Goal: Contribute content: Contribute content

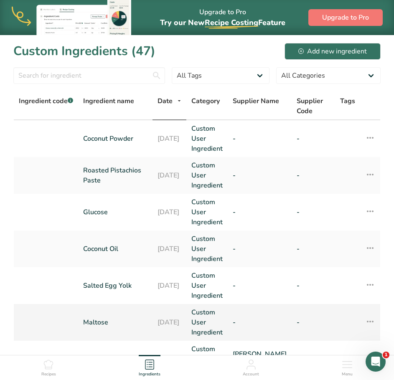
drag, startPoint x: 55, startPoint y: 369, endPoint x: 114, endPoint y: 322, distance: 75.5
click at [55, 369] on div "Recipes" at bounding box center [48, 366] width 15 height 23
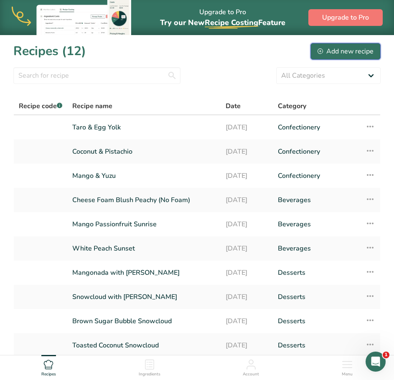
click at [348, 49] on div "Add new recipe" at bounding box center [345, 51] width 56 height 10
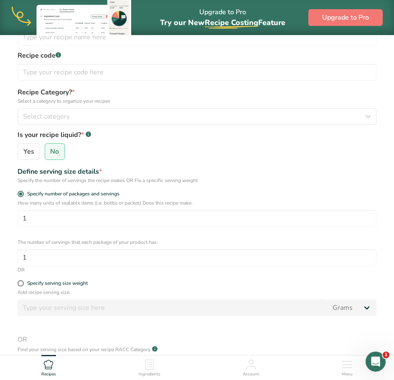
scroll to position [206, 0]
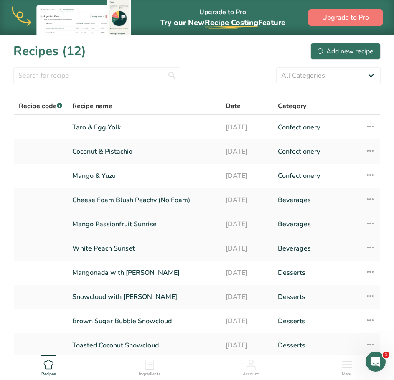
scroll to position [70, 0]
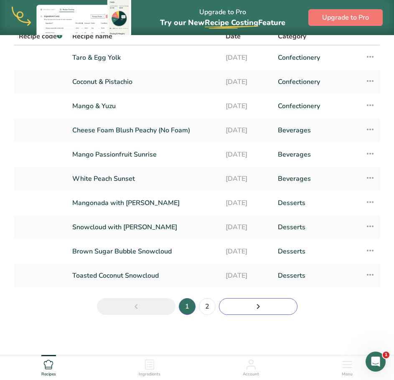
click at [245, 309] on link "Next page" at bounding box center [258, 306] width 79 height 17
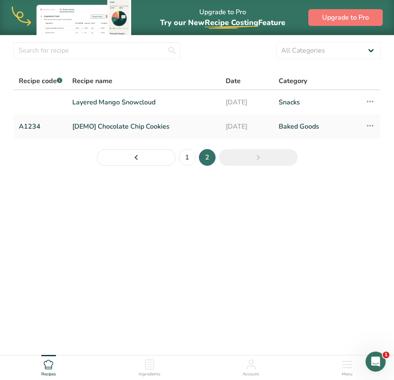
scroll to position [25, 0]
click at [124, 165] on link "Page 1." at bounding box center [136, 157] width 79 height 17
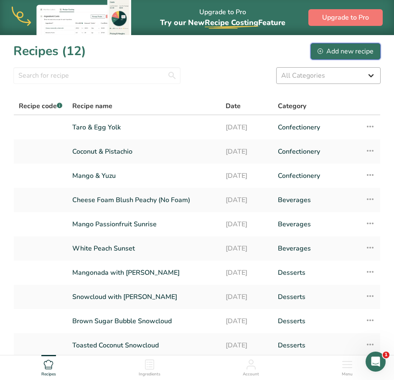
drag, startPoint x: 338, startPoint y: 52, endPoint x: 335, endPoint y: 70, distance: 17.9
click at [338, 52] on div "Add new recipe" at bounding box center [345, 51] width 56 height 10
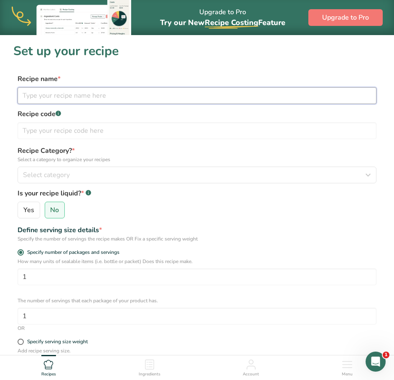
click at [190, 99] on input "text" at bounding box center [197, 95] width 359 height 17
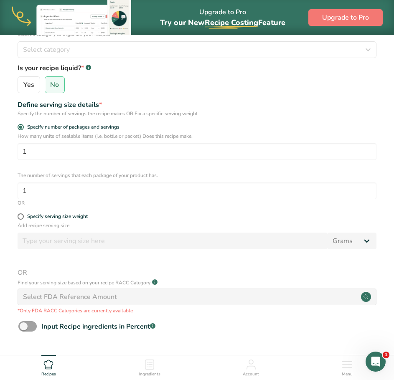
scroll to position [84, 0]
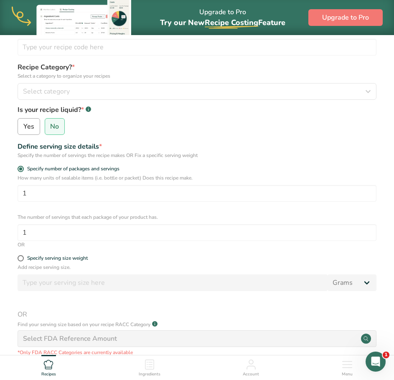
type input "Peach Lychee Milk"
click at [30, 127] on span "Yes" at bounding box center [28, 126] width 11 height 8
click at [23, 127] on input "Yes" at bounding box center [20, 126] width 5 height 5
radio input "true"
radio input "false"
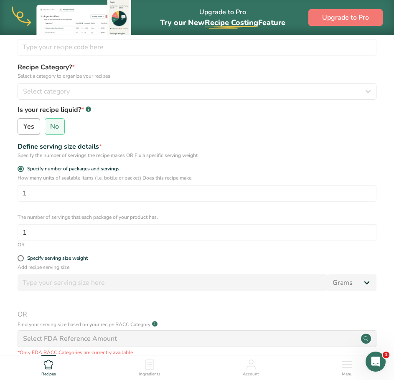
select select "22"
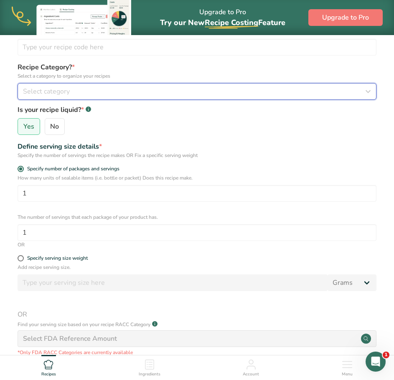
click at [71, 99] on button "Select category" at bounding box center [197, 91] width 359 height 17
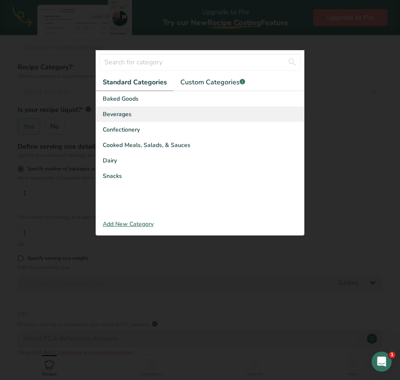
click at [164, 113] on div "Beverages" at bounding box center [200, 114] width 208 height 15
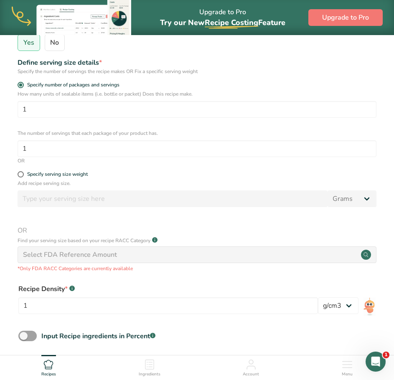
scroll to position [209, 0]
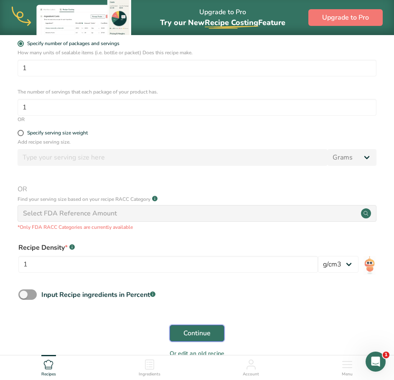
click at [200, 335] on span "Continue" at bounding box center [196, 333] width 27 height 10
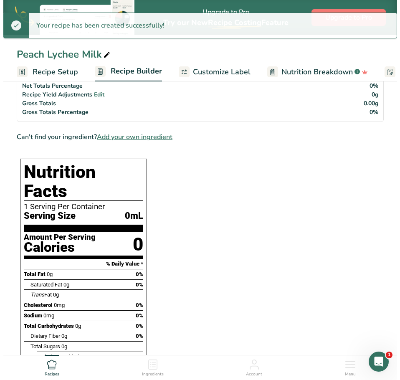
scroll to position [42, 0]
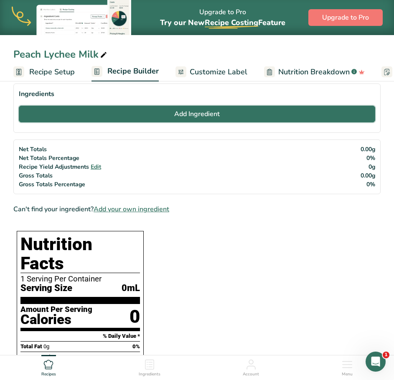
click at [160, 118] on button "Add Ingredient" at bounding box center [197, 114] width 356 height 17
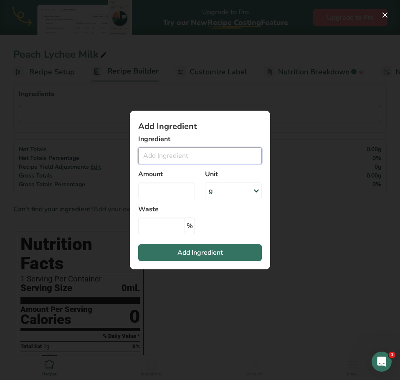
click at [189, 163] on input "Add ingredient modal" at bounding box center [200, 155] width 124 height 17
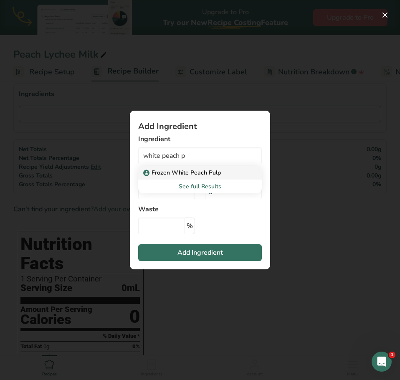
click at [208, 176] on p "Frozen White Peach Pulp" at bounding box center [183, 172] width 76 height 9
type input "Frozen White Peach Pulp"
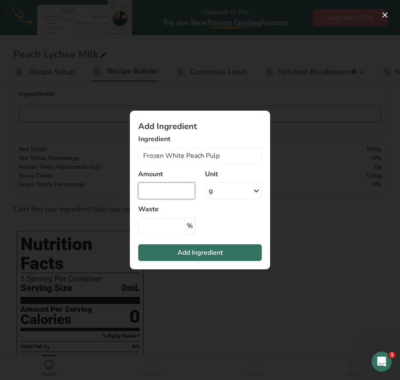
click at [176, 186] on input "Add ingredient modal" at bounding box center [166, 191] width 57 height 17
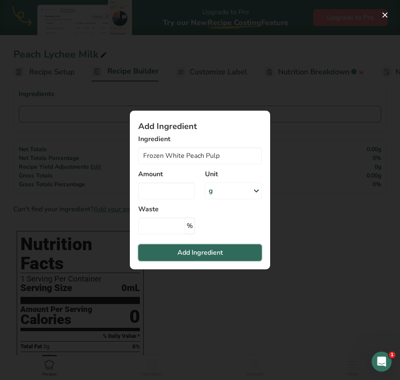
click at [192, 252] on span "Add Ingredient" at bounding box center [201, 253] width 46 height 10
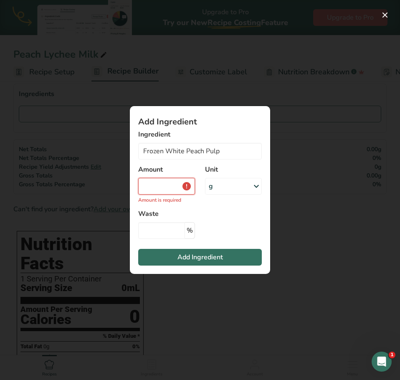
click at [168, 184] on input "Add ingredient modal" at bounding box center [166, 186] width 57 height 17
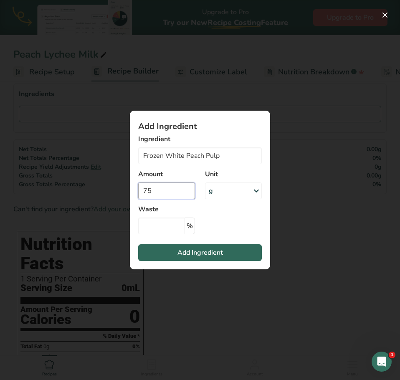
type input "75"
click at [201, 246] on button "Add Ingredient" at bounding box center [200, 252] width 124 height 17
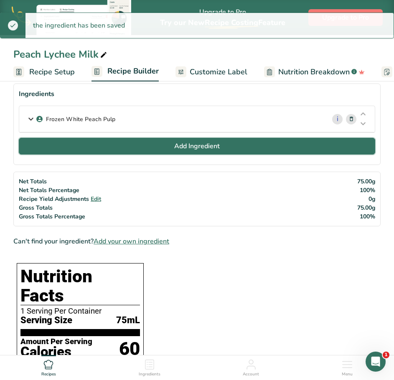
click at [188, 147] on span "Add Ingredient" at bounding box center [197, 146] width 46 height 10
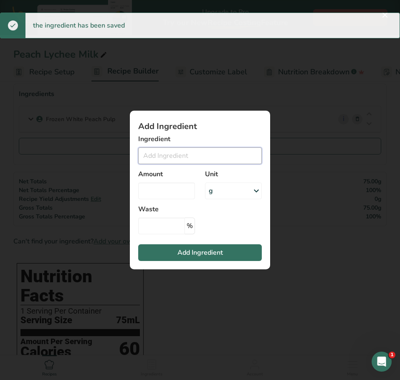
click at [177, 152] on input "Add ingredient modal" at bounding box center [200, 155] width 124 height 17
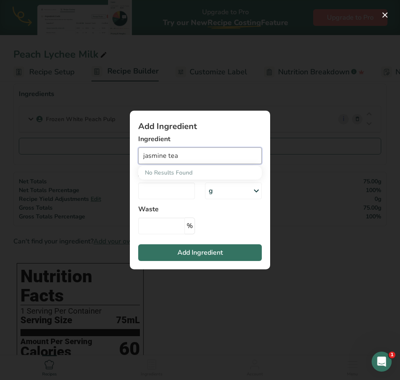
drag, startPoint x: 180, startPoint y: 153, endPoint x: 109, endPoint y: 148, distance: 70.7
click at [109, 148] on div "Add Ingredient Ingredient jasmine tea No Results Found Amount Unit g Weight Uni…" at bounding box center [200, 190] width 400 height 380
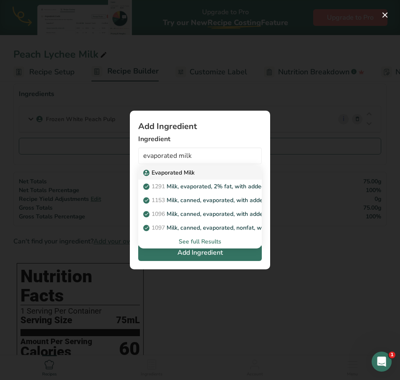
click at [179, 177] on p "Evaporated Milk" at bounding box center [170, 172] width 50 height 9
type input "Evaporated Milk"
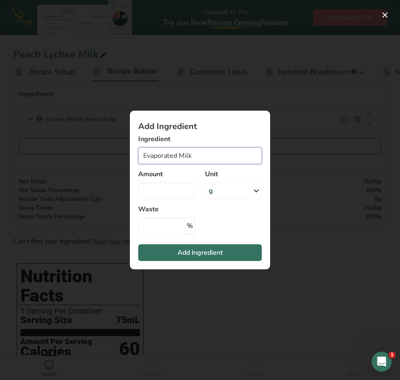
click at [203, 162] on input "Evaporated Milk" at bounding box center [200, 155] width 124 height 17
click at [180, 184] on input "Add ingredient modal" at bounding box center [166, 191] width 57 height 17
type input "25"
click at [233, 190] on div "g" at bounding box center [233, 191] width 57 height 17
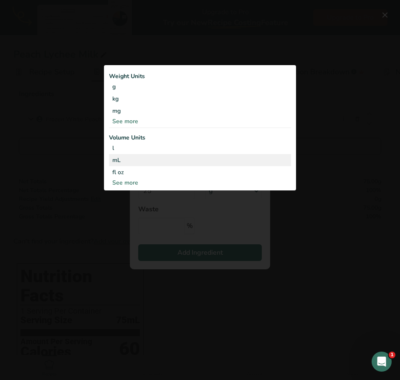
click at [172, 160] on div "mL" at bounding box center [199, 160] width 175 height 9
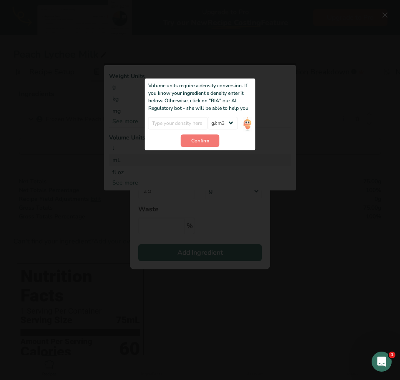
click at [207, 172] on div "Add ingredient modal" at bounding box center [200, 126] width 192 height 127
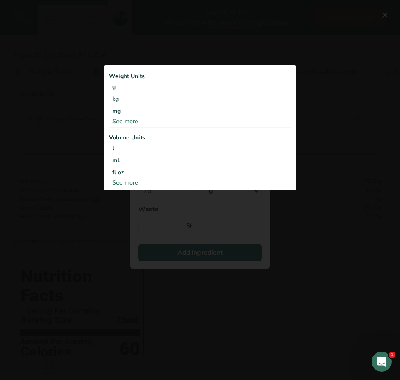
click at [243, 209] on div "Add ingredient modal" at bounding box center [200, 190] width 400 height 380
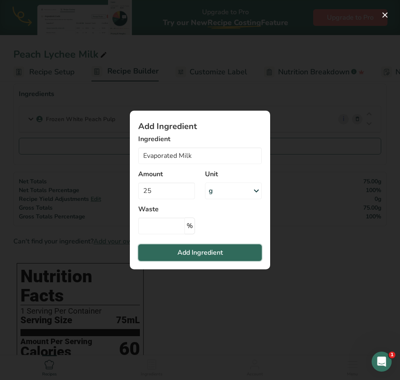
click at [233, 256] on button "Add Ingredient" at bounding box center [200, 252] width 124 height 17
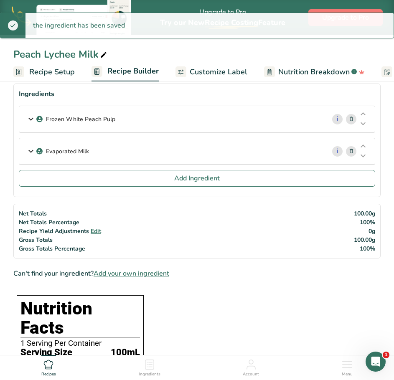
click at [26, 155] on icon at bounding box center [31, 151] width 10 height 15
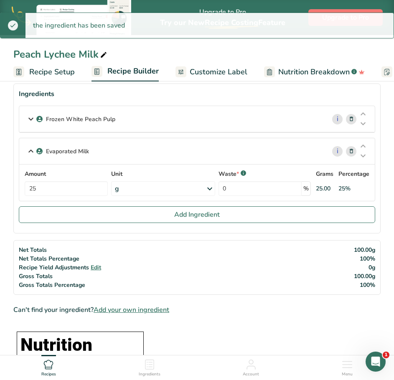
click at [27, 153] on icon at bounding box center [31, 151] width 10 height 15
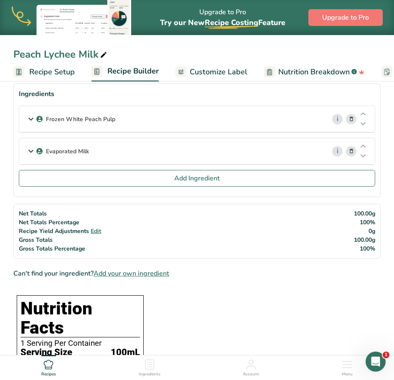
click at [55, 188] on section "Ingredients Frozen White Peach Pulp i Amount 75 Unit g Weight Units g kg mg See…" at bounding box center [196, 141] width 367 height 114
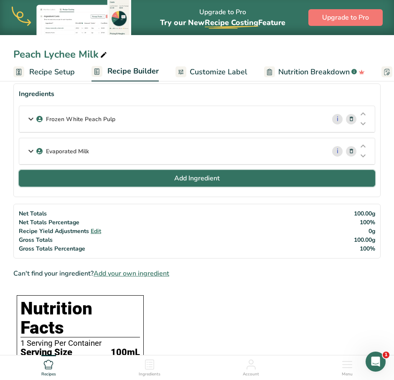
click at [53, 183] on button "Add Ingredient" at bounding box center [197, 178] width 356 height 17
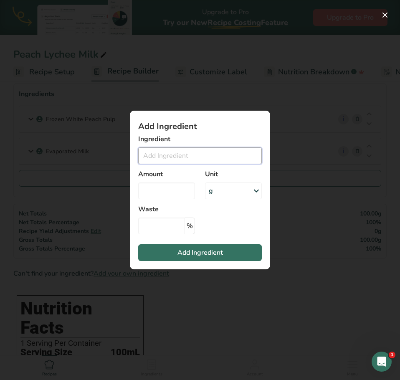
click at [185, 161] on input "Add ingredient modal" at bounding box center [200, 155] width 124 height 17
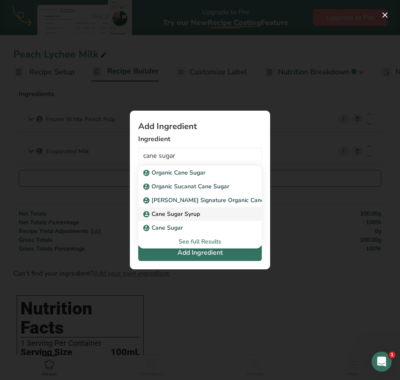
click at [206, 211] on div "Cane Sugar Syrup" at bounding box center [193, 214] width 97 height 9
type input "Cane Sugar Syrup"
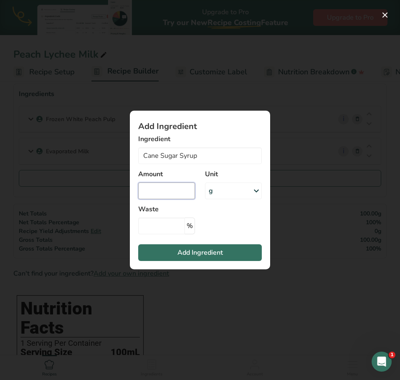
click at [170, 190] on input "Add ingredient modal" at bounding box center [166, 191] width 57 height 17
type input "25"
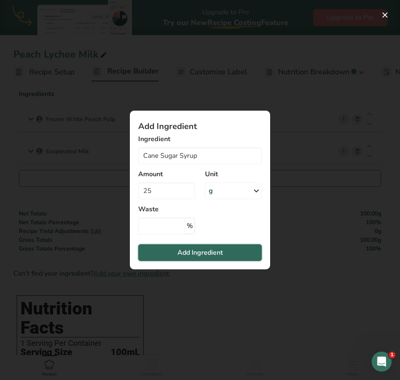
click at [219, 248] on span "Add Ingredient" at bounding box center [201, 253] width 46 height 10
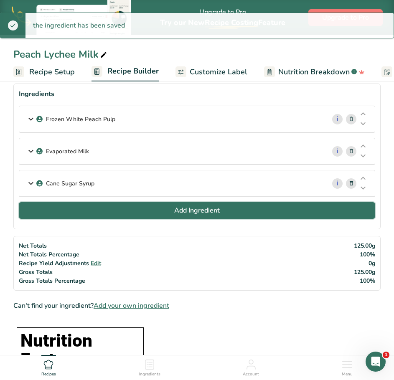
click at [126, 212] on button "Add Ingredient" at bounding box center [197, 210] width 356 height 17
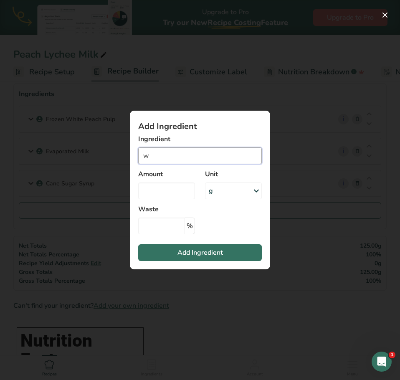
click at [166, 159] on input "w" at bounding box center [200, 155] width 124 height 17
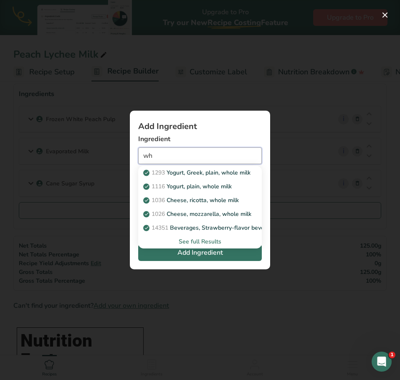
type input "w"
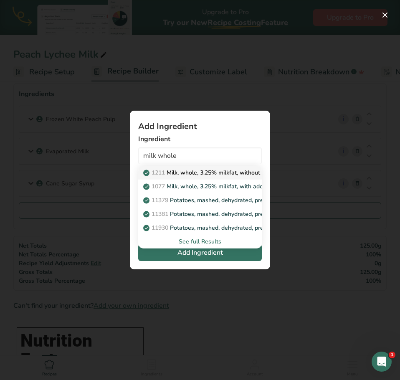
click at [181, 178] on link "1211 Milk, whole, 3.25% milkfat, without added vitamin A and [MEDICAL_DATA]" at bounding box center [200, 173] width 124 height 14
type input "Milk, whole, 3.25% milkfat, without added vitamin A and [MEDICAL_DATA]"
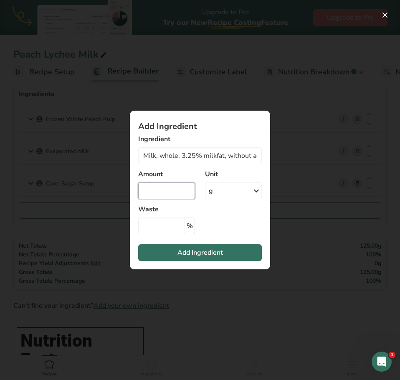
click at [180, 185] on input "Add ingredient modal" at bounding box center [166, 191] width 57 height 17
type input "25"
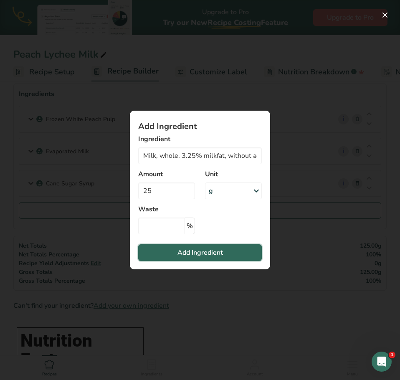
click at [223, 253] on span "Add Ingredient" at bounding box center [201, 253] width 46 height 10
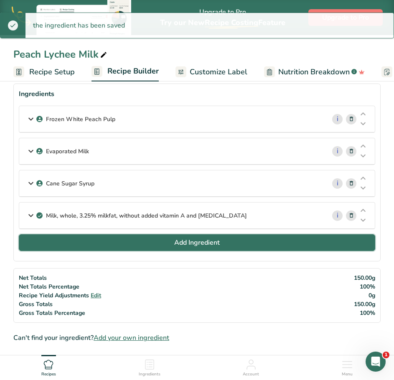
click at [218, 244] on span "Add Ingredient" at bounding box center [197, 243] width 46 height 10
